Goal: Information Seeking & Learning: Learn about a topic

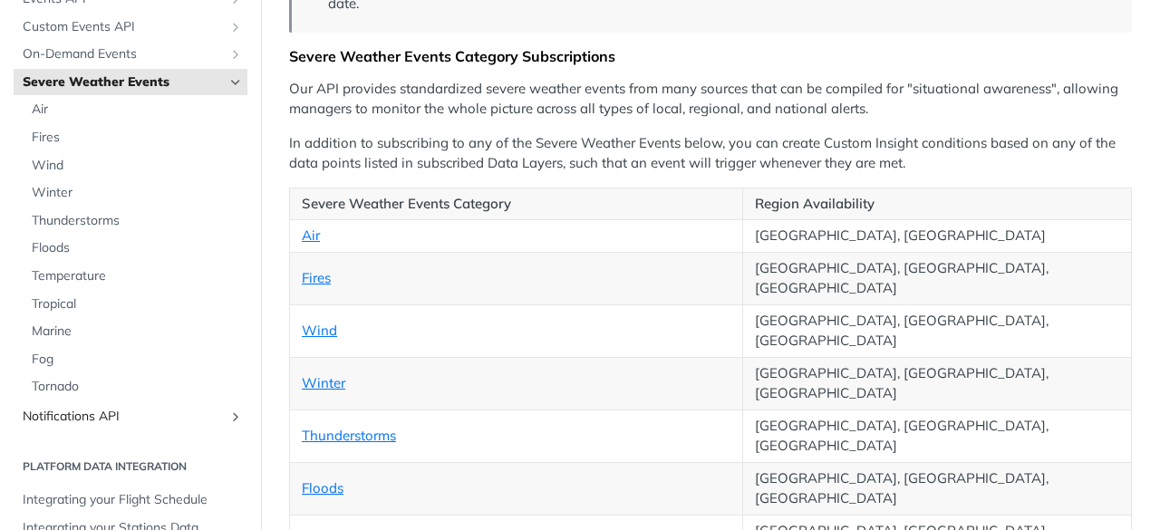
scroll to position [981, 0]
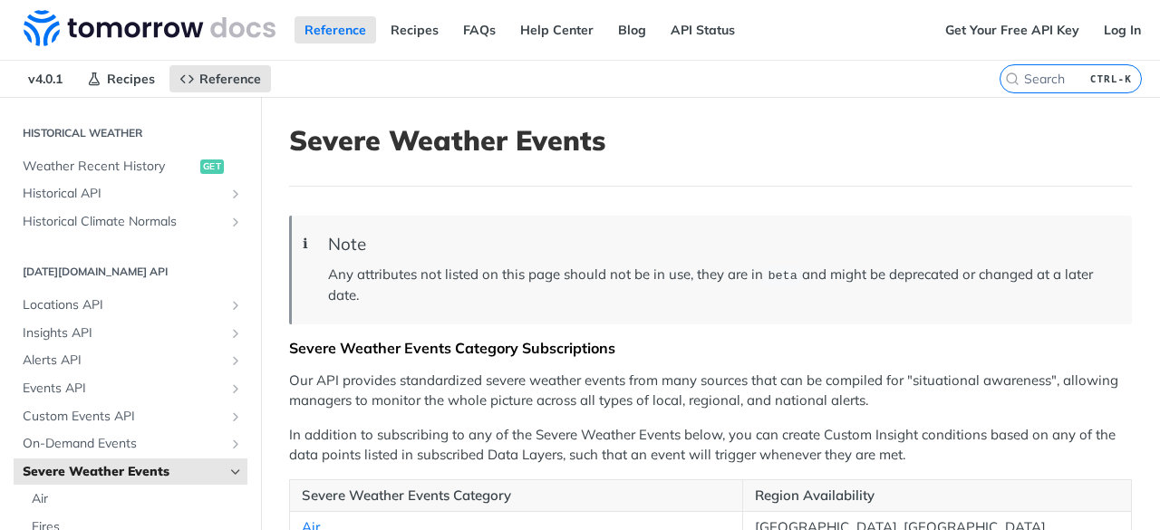
scroll to position [2002, 0]
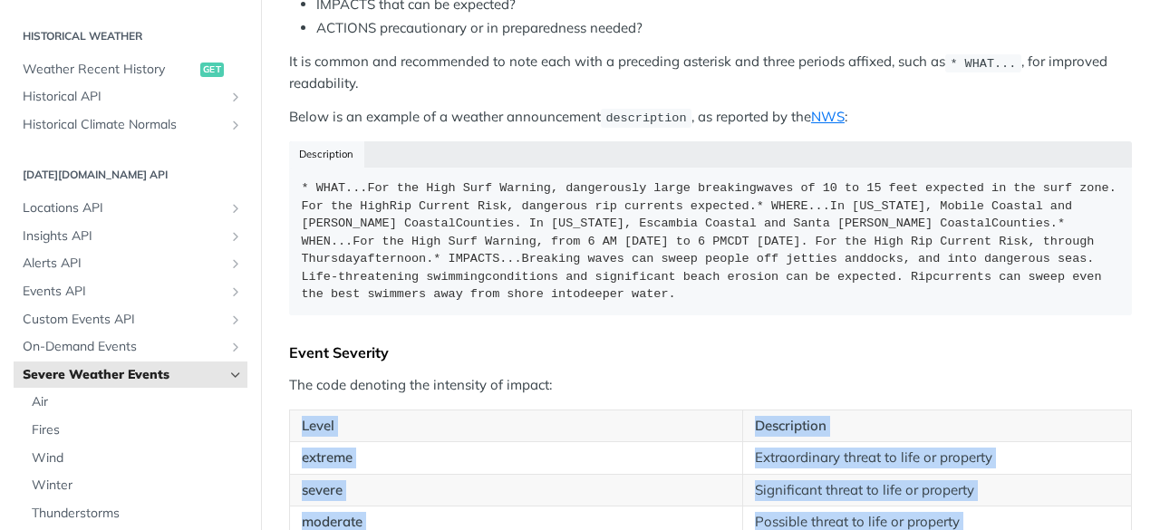
drag, startPoint x: 303, startPoint y: 236, endPoint x: 1029, endPoint y: 392, distance: 742.8
click at [1029, 410] on table "Level Description extreme Extraordinary threat to life or property severe Signi…" at bounding box center [710, 507] width 843 height 194
copy table "Level Description extreme Extraordinary threat to life or property severe Signi…"
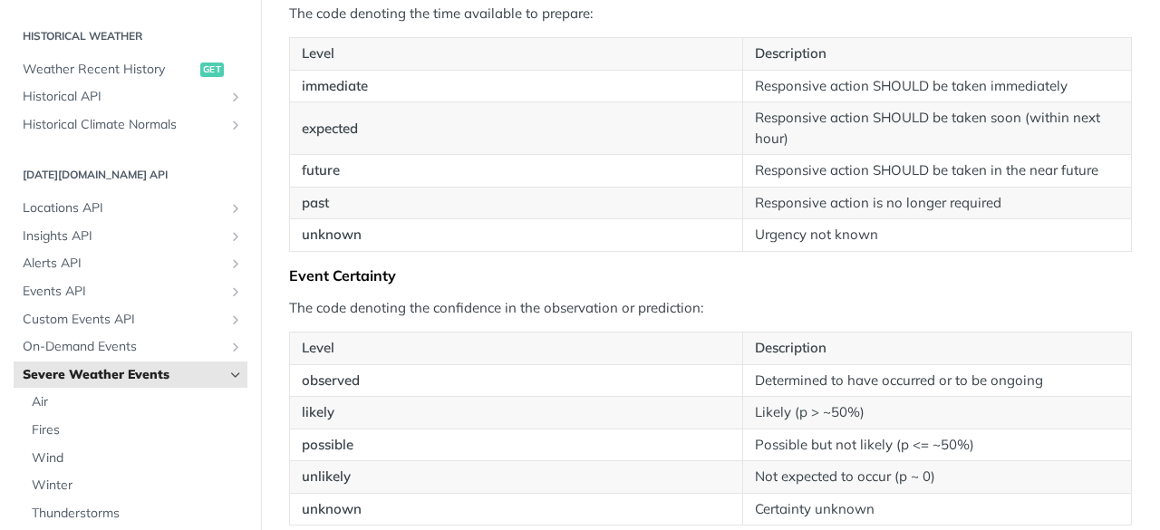
scroll to position [2467, 0]
